Goal: Transaction & Acquisition: Book appointment/travel/reservation

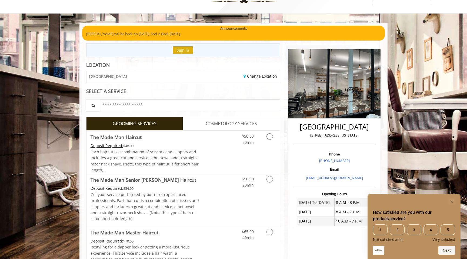
scroll to position [25, 0]
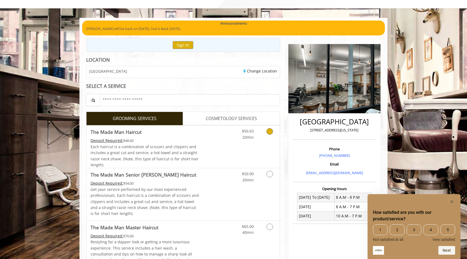
click at [270, 132] on icon "Grooming services" at bounding box center [269, 131] width 6 height 6
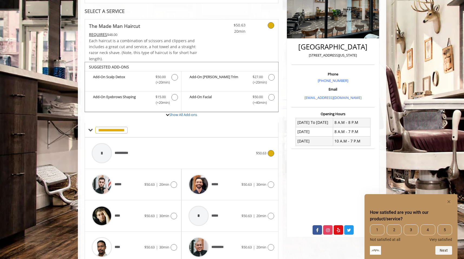
scroll to position [123, 0]
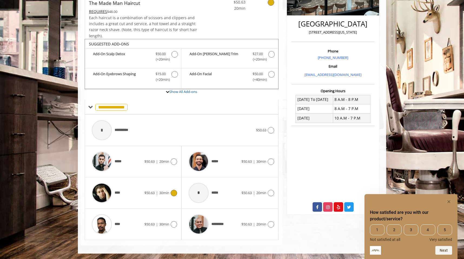
click at [174, 193] on icon at bounding box center [173, 193] width 6 height 6
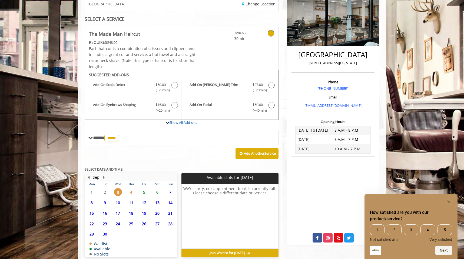
scroll to position [117, 0]
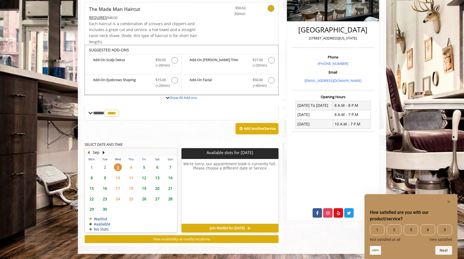
click at [132, 165] on span "4" at bounding box center [131, 167] width 8 height 8
click at [144, 167] on span "5" at bounding box center [144, 167] width 8 height 8
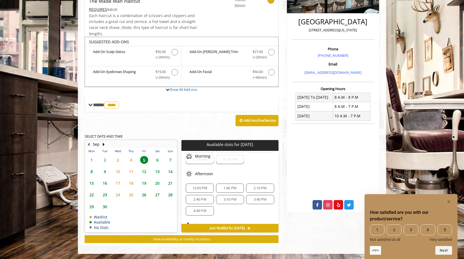
scroll to position [23, 0]
click at [133, 160] on span "4" at bounding box center [131, 160] width 8 height 8
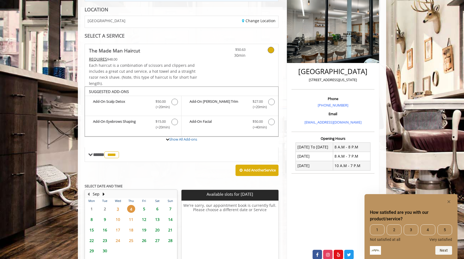
scroll to position [80, 0]
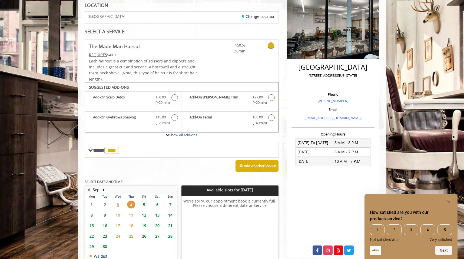
click at [143, 203] on span "5" at bounding box center [144, 204] width 8 height 8
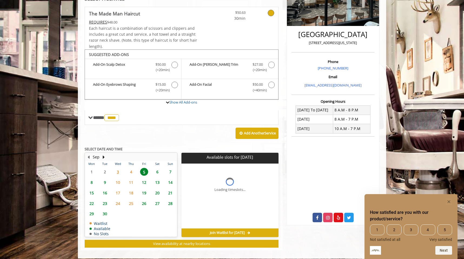
scroll to position [117, 0]
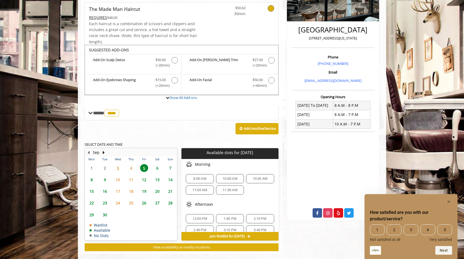
click at [253, 216] on span "2:10 PM" at bounding box center [259, 218] width 13 height 4
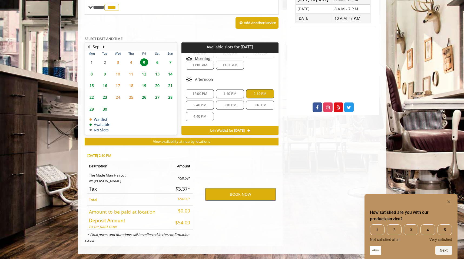
scroll to position [21, 0]
click at [229, 194] on button "BOOK NOW" at bounding box center [240, 194] width 70 height 12
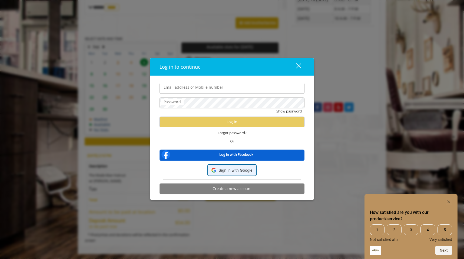
click at [230, 171] on span "Sign in with Google" at bounding box center [235, 170] width 34 height 6
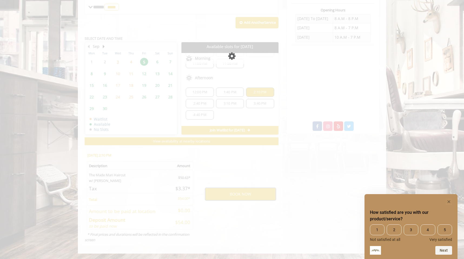
scroll to position [203, 0]
click at [449, 201] on icon "Hide survey" at bounding box center [448, 201] width 3 height 3
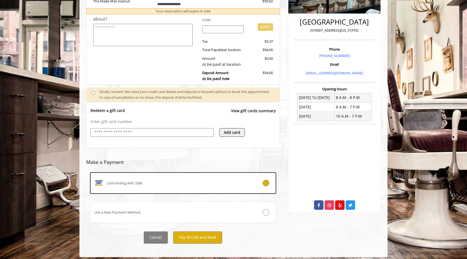
scroll to position [123, 0]
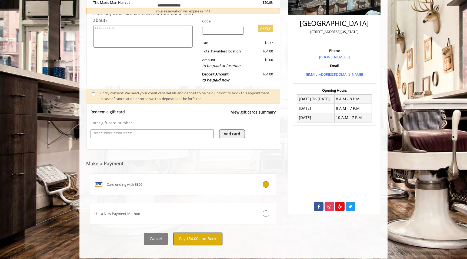
click at [196, 240] on button "Pay $54.00 and Book" at bounding box center [197, 239] width 49 height 12
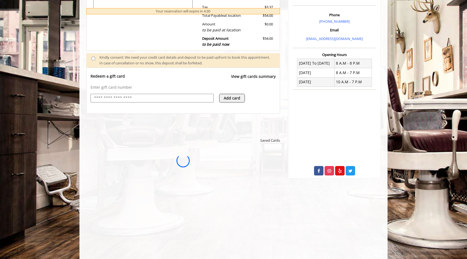
scroll to position [164, 0]
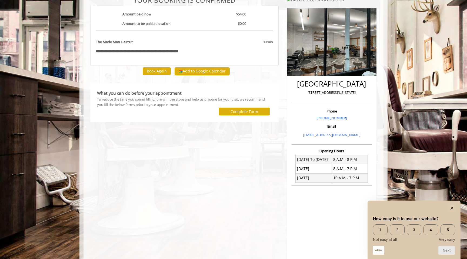
scroll to position [65, 0]
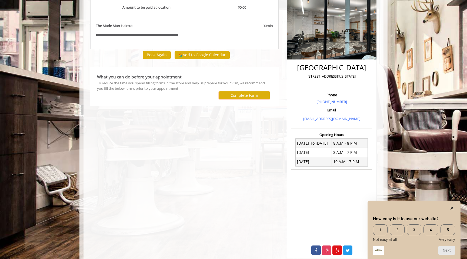
click at [230, 97] on label "Complete Form" at bounding box center [244, 95] width 28 height 4
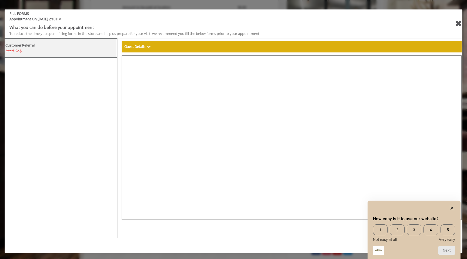
click at [457, 24] on div "✖" at bounding box center [458, 23] width 7 height 13
